Goal: Information Seeking & Learning: Learn about a topic

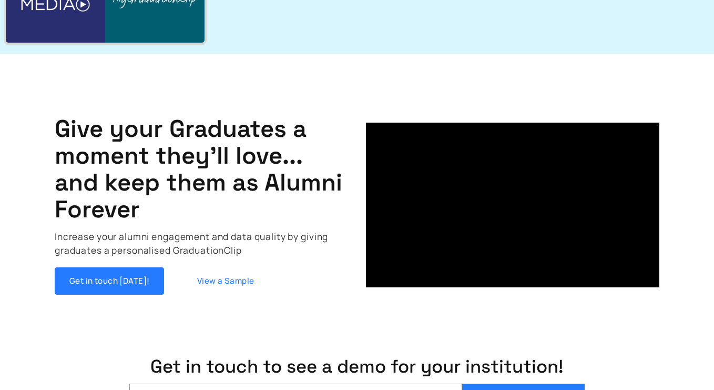
scroll to position [155, 0]
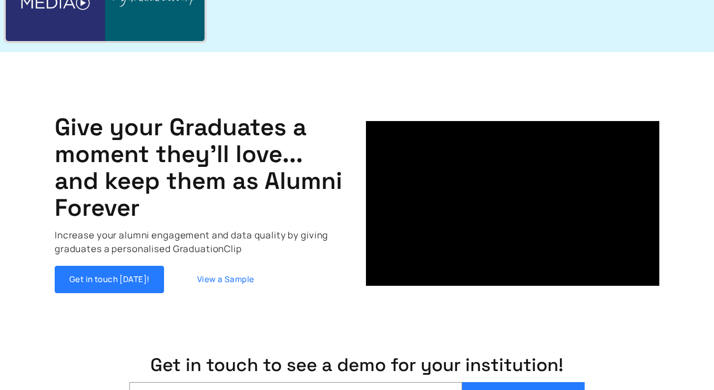
click at [206, 277] on link "View a Sample" at bounding box center [225, 278] width 109 height 27
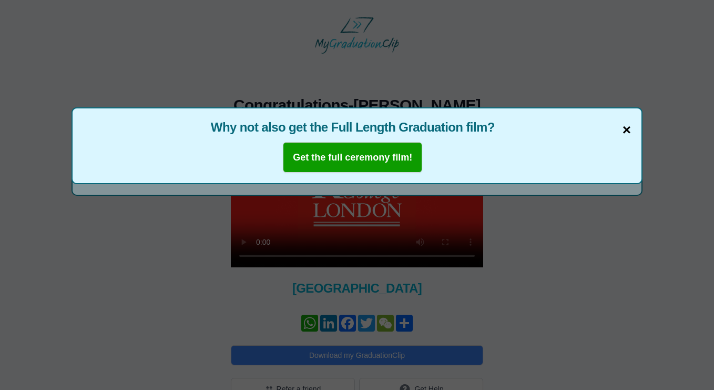
click at [629, 130] on span "×" at bounding box center [626, 130] width 8 height 22
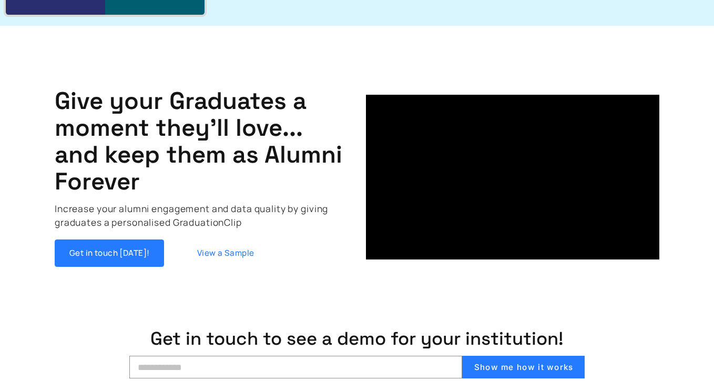
scroll to position [253, 0]
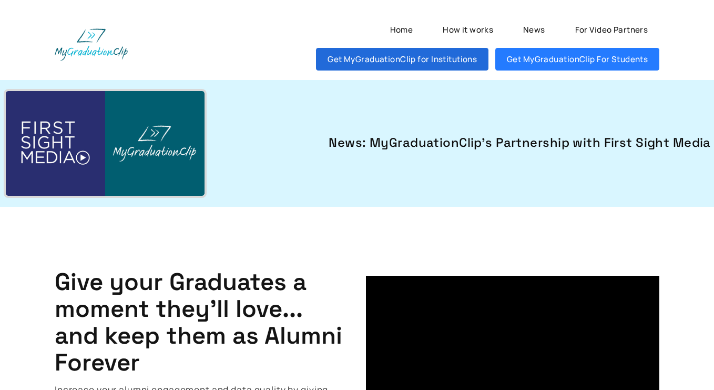
click at [459, 64] on link "Get MyGraduationClip for Institutions" at bounding box center [402, 59] width 172 height 23
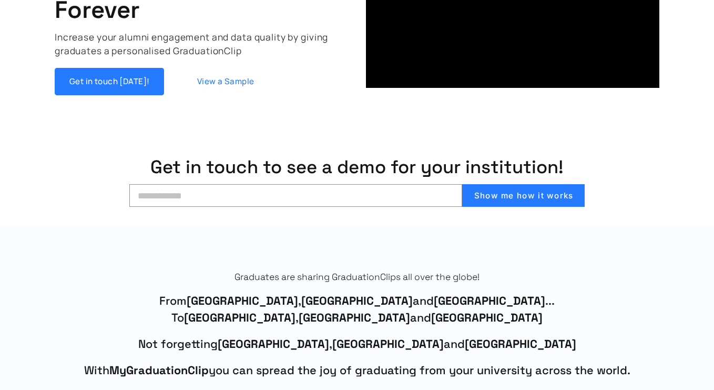
scroll to position [361, 0]
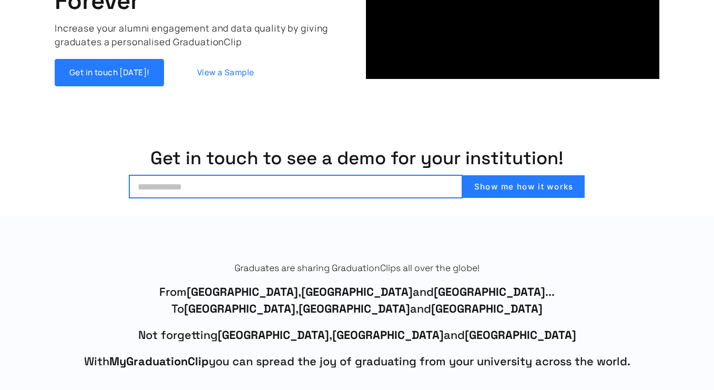
click at [428, 186] on input "email" at bounding box center [295, 186] width 333 height 23
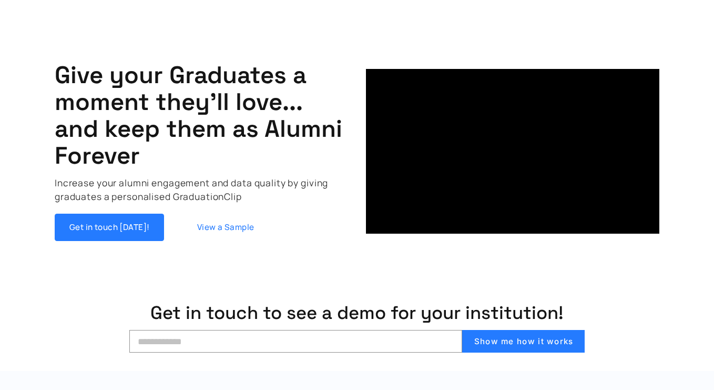
scroll to position [207, 0]
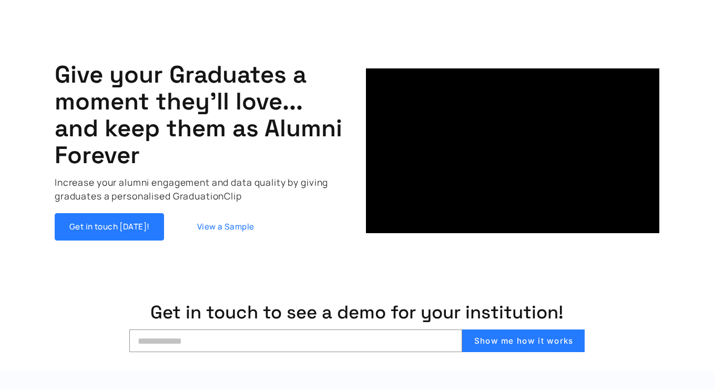
click at [225, 227] on link "View a Sample" at bounding box center [225, 226] width 109 height 27
